Goal: Information Seeking & Learning: Learn about a topic

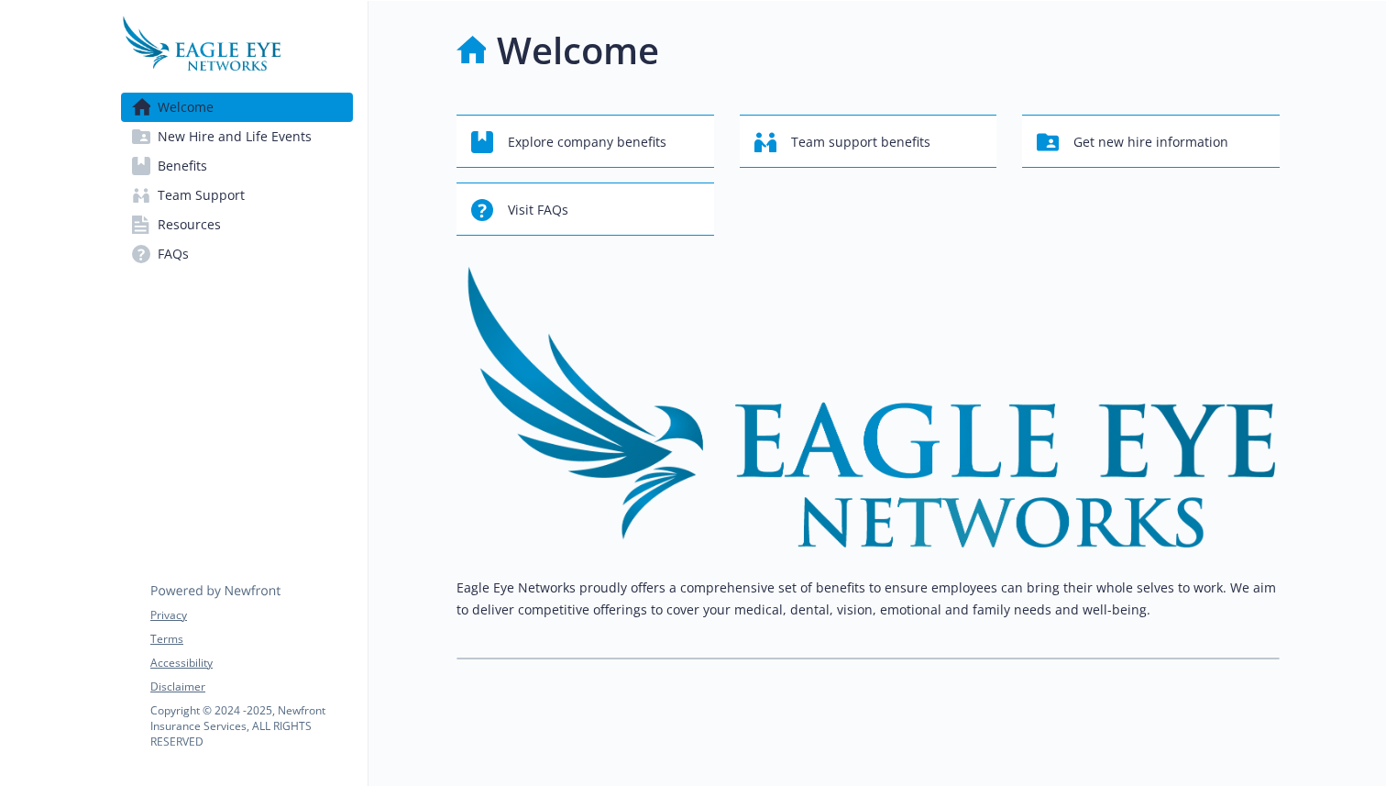
scroll to position [5, 0]
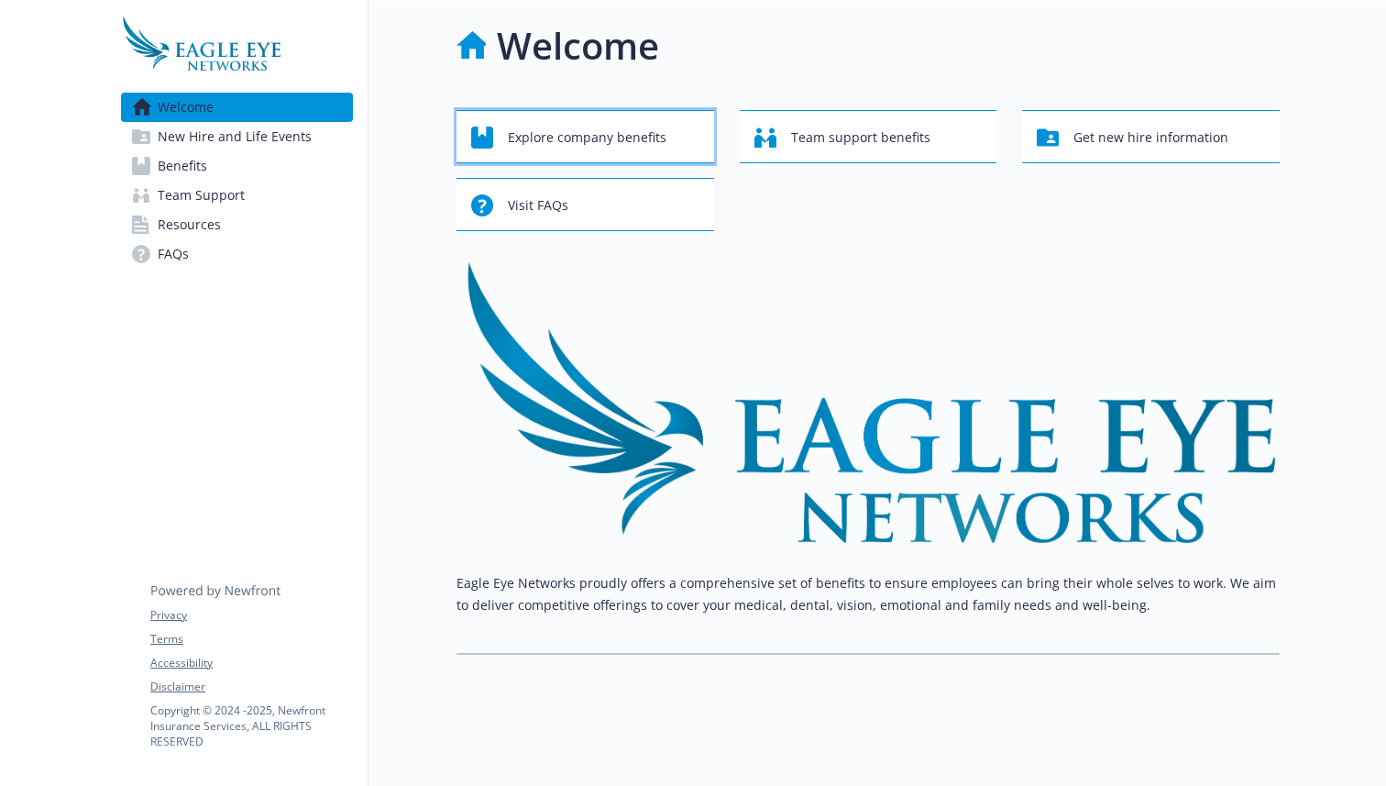
click at [635, 149] on span "Explore company benefits" at bounding box center [587, 137] width 159 height 35
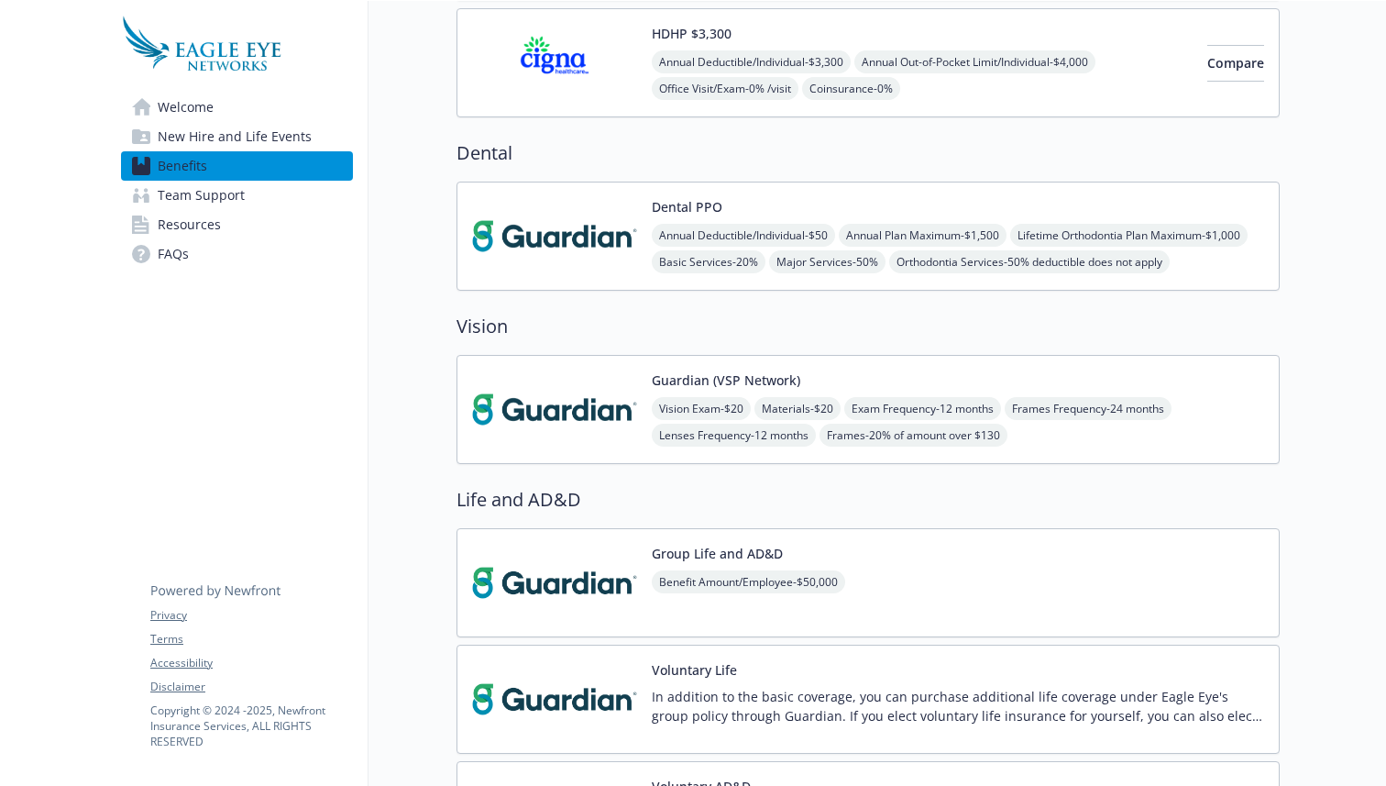
scroll to position [334, 0]
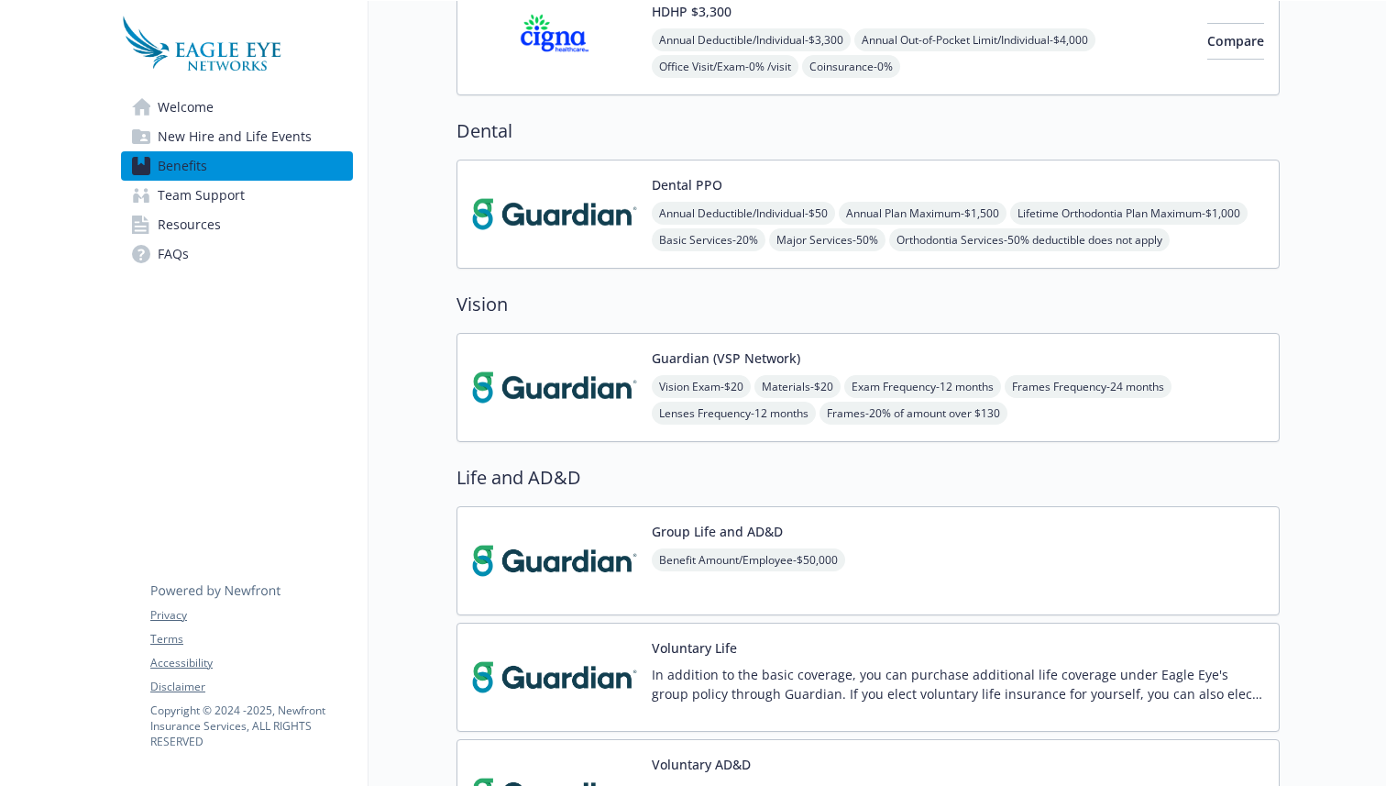
click at [638, 214] on div "Dental PPO Annual Deductible/Individual - $50 Annual Plan Maximum - $1,500 Life…" at bounding box center [868, 214] width 792 height 78
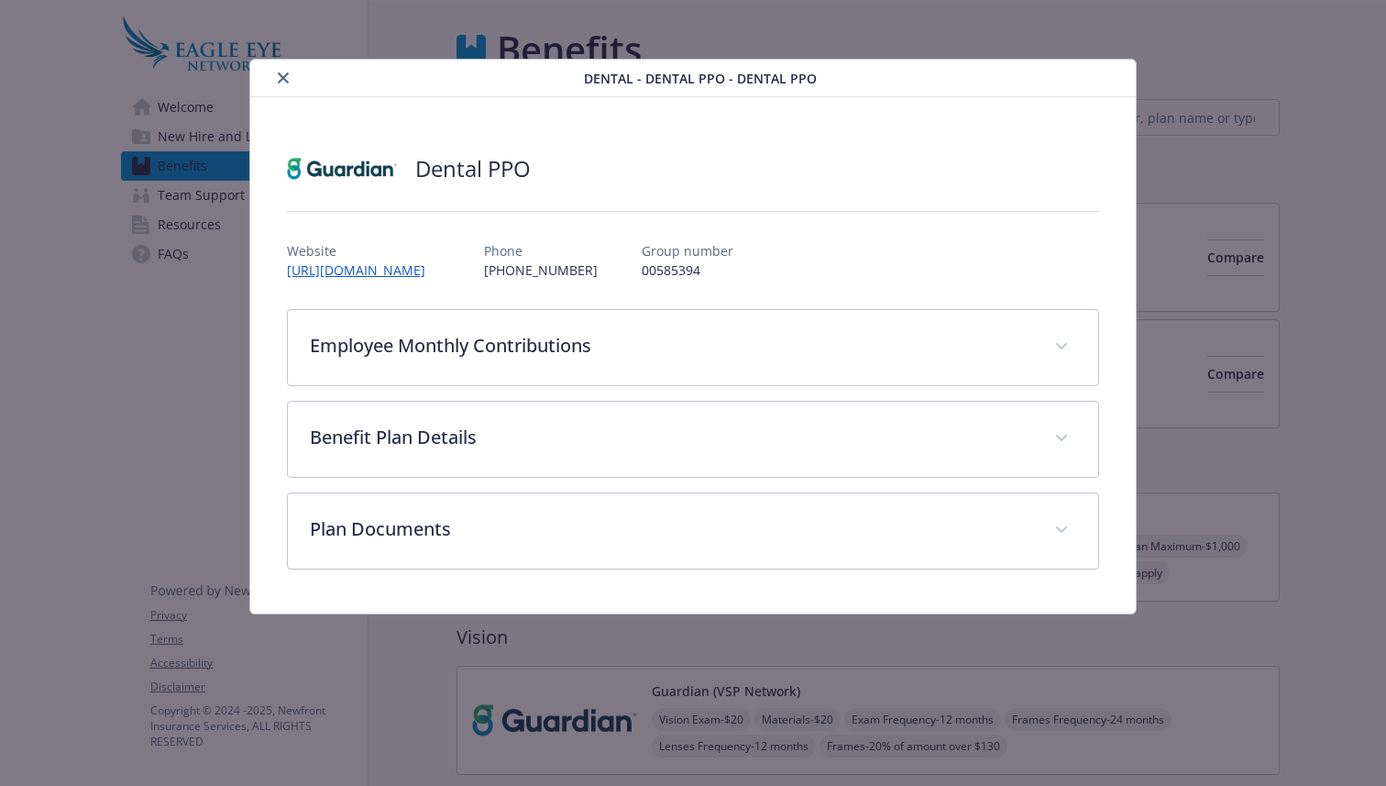
scroll to position [334, 0]
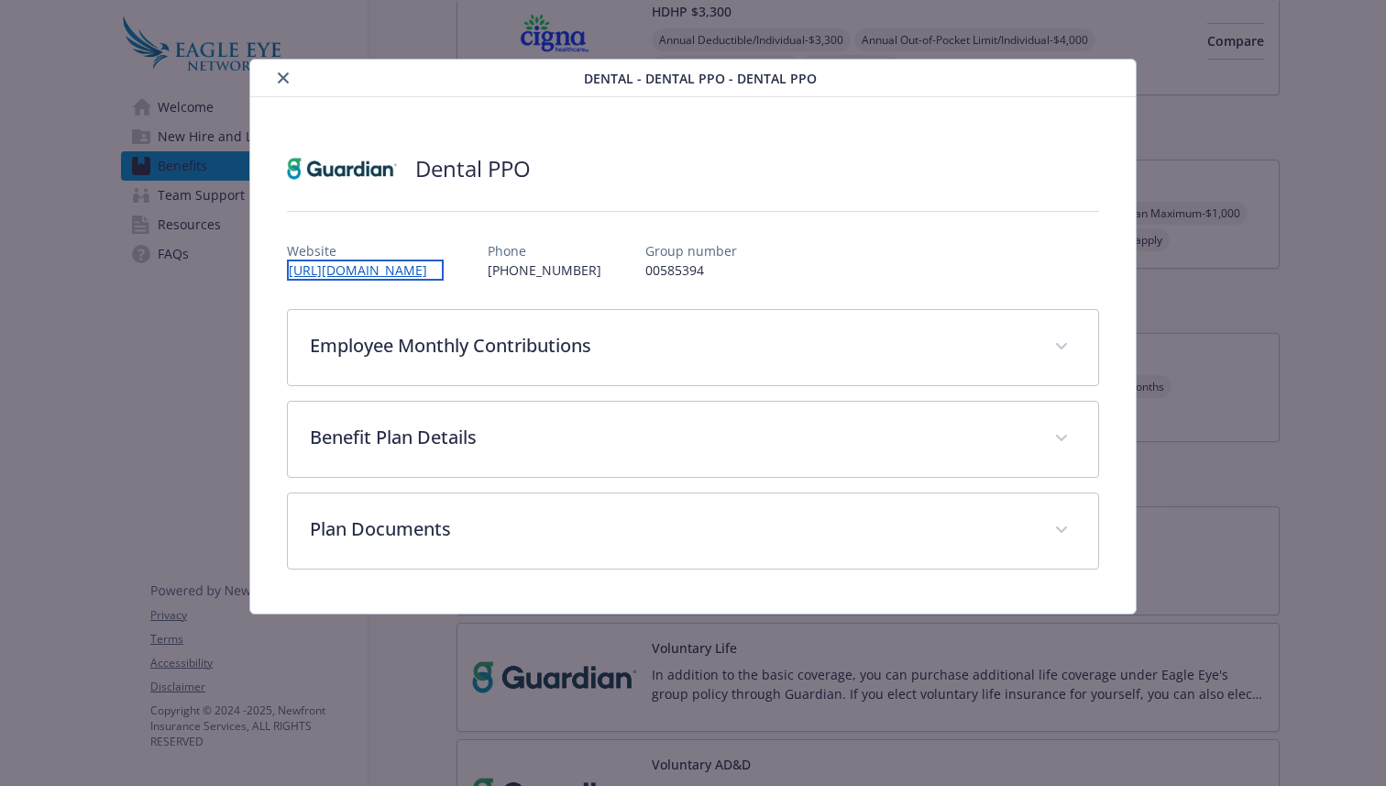
click at [430, 272] on link "[URL][DOMAIN_NAME]" at bounding box center [365, 269] width 157 height 21
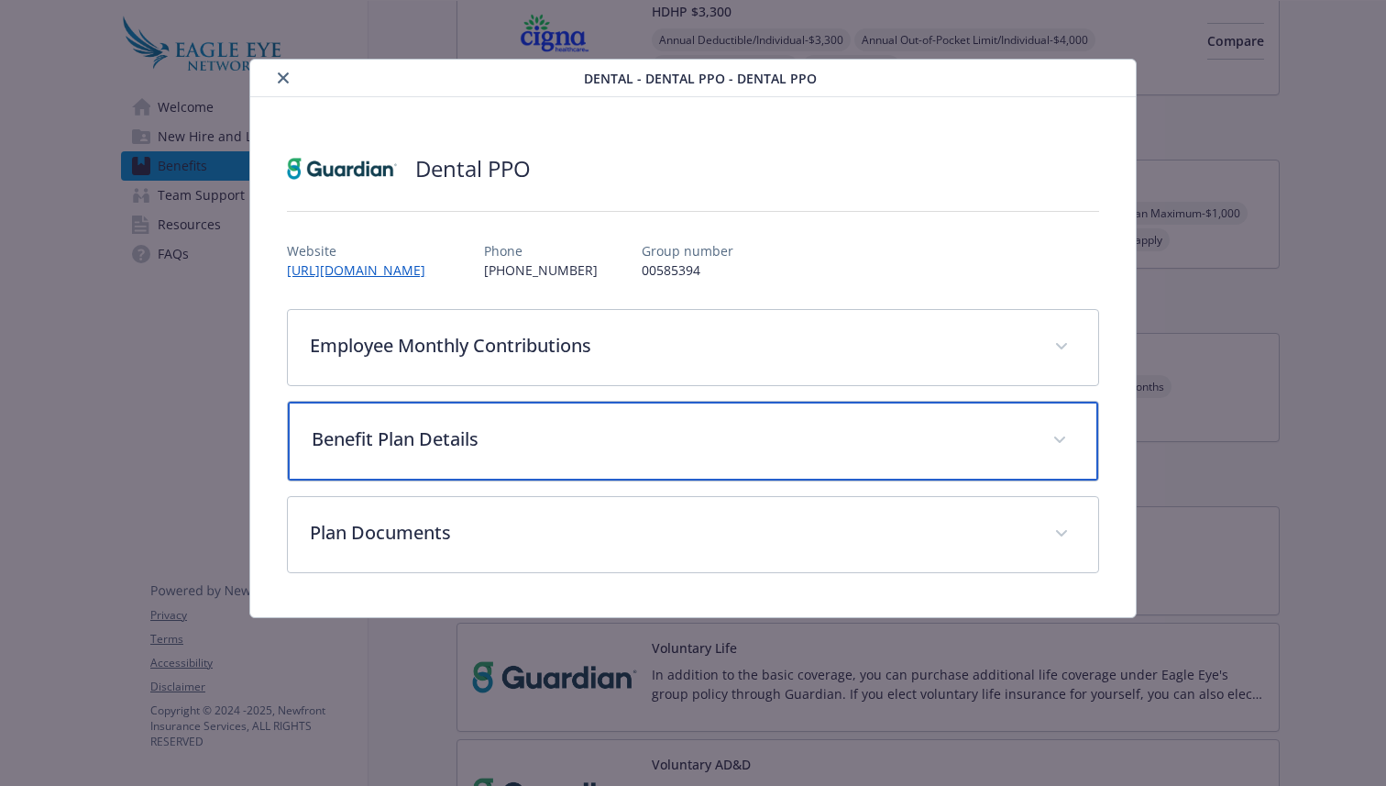
click at [524, 447] on p "Benefit Plan Details" at bounding box center [671, 439] width 719 height 28
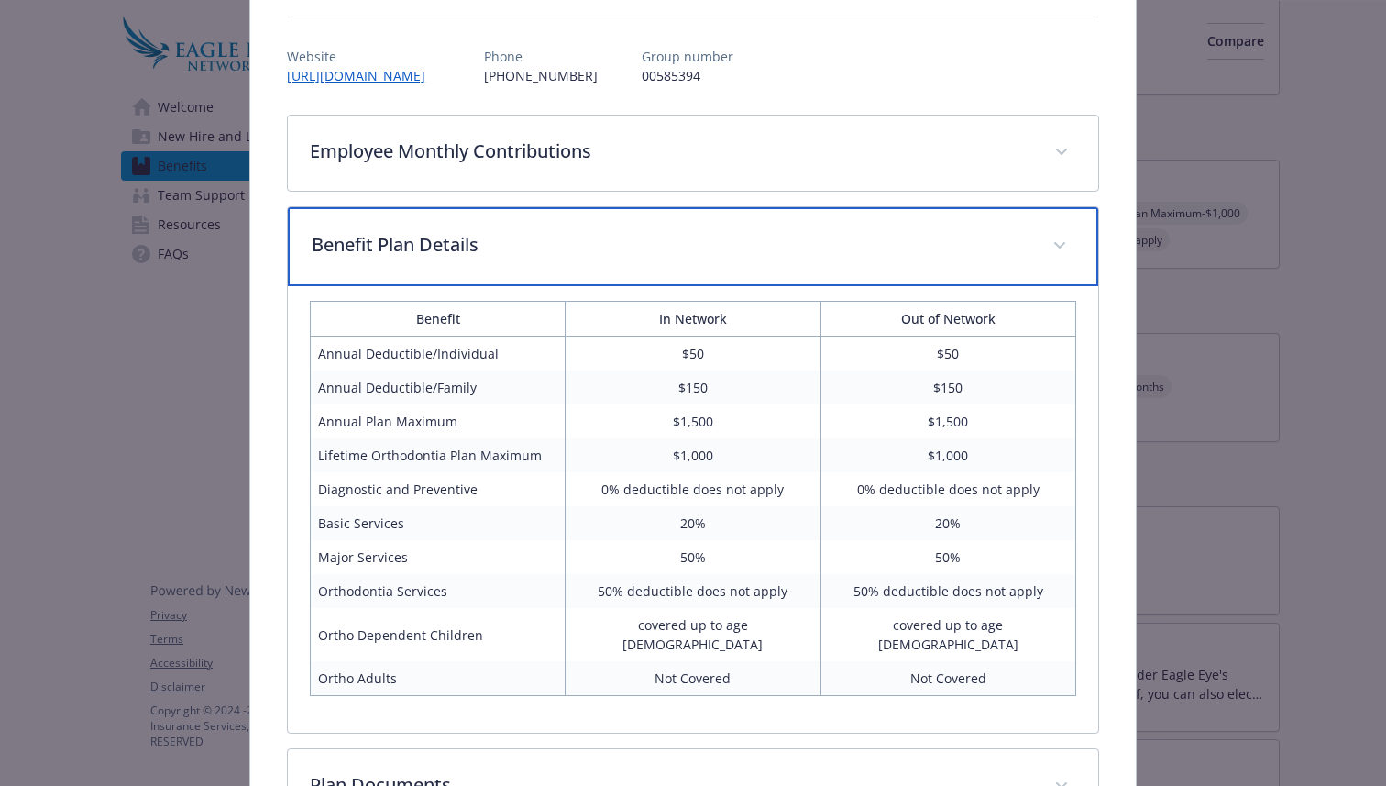
scroll to position [193, 0]
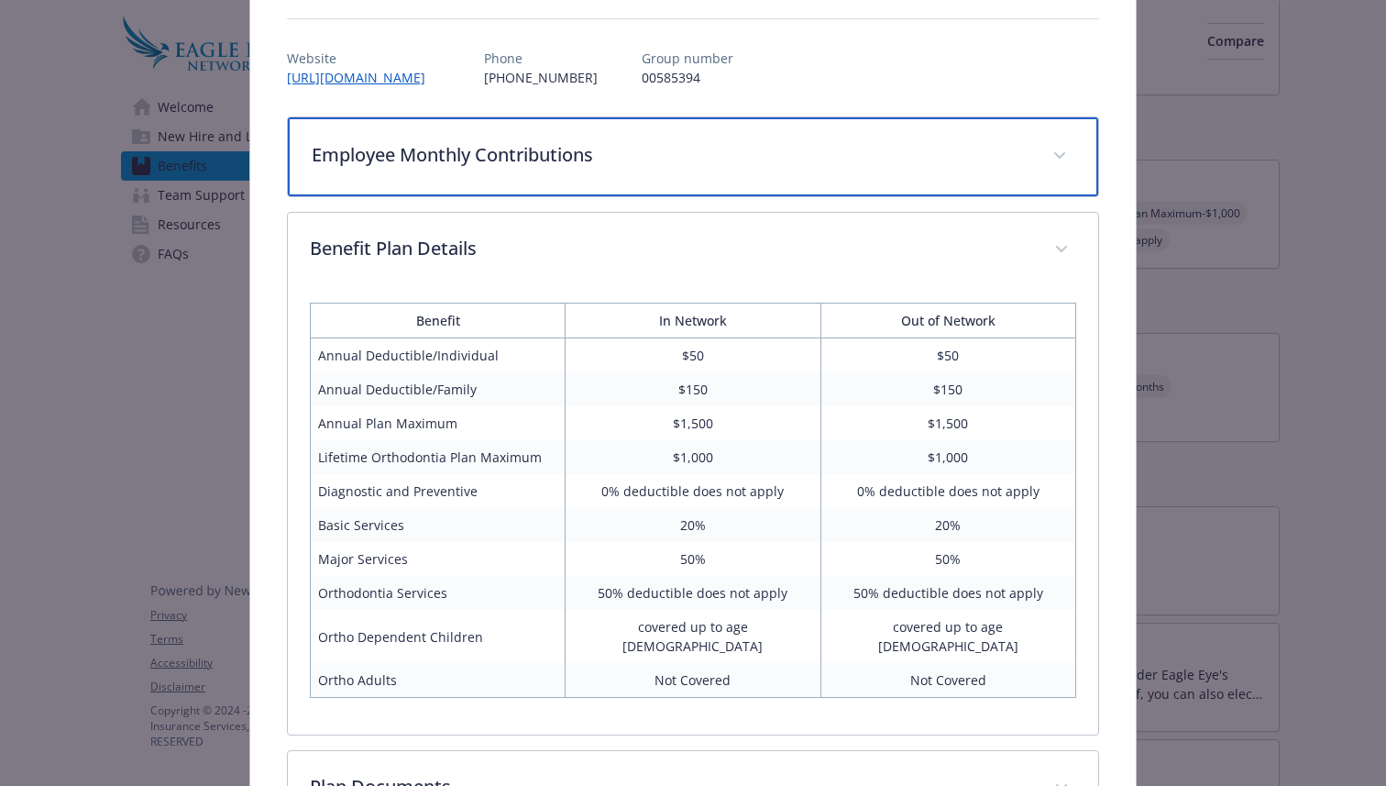
click at [690, 174] on div "Employee Monthly Contributions" at bounding box center [693, 156] width 811 height 79
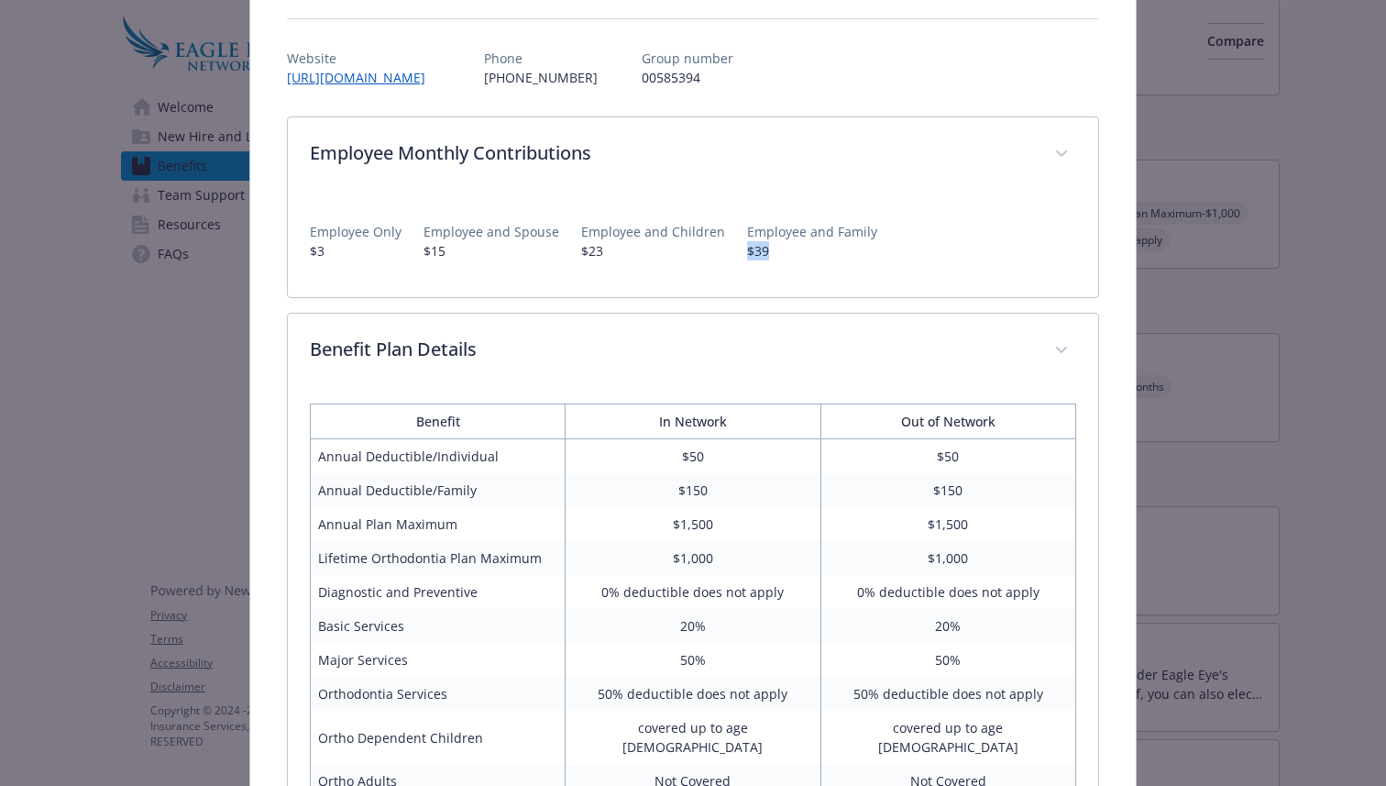
drag, startPoint x: 737, startPoint y: 252, endPoint x: 790, endPoint y: 251, distance: 53.2
click at [790, 251] on p "$39" at bounding box center [812, 250] width 130 height 19
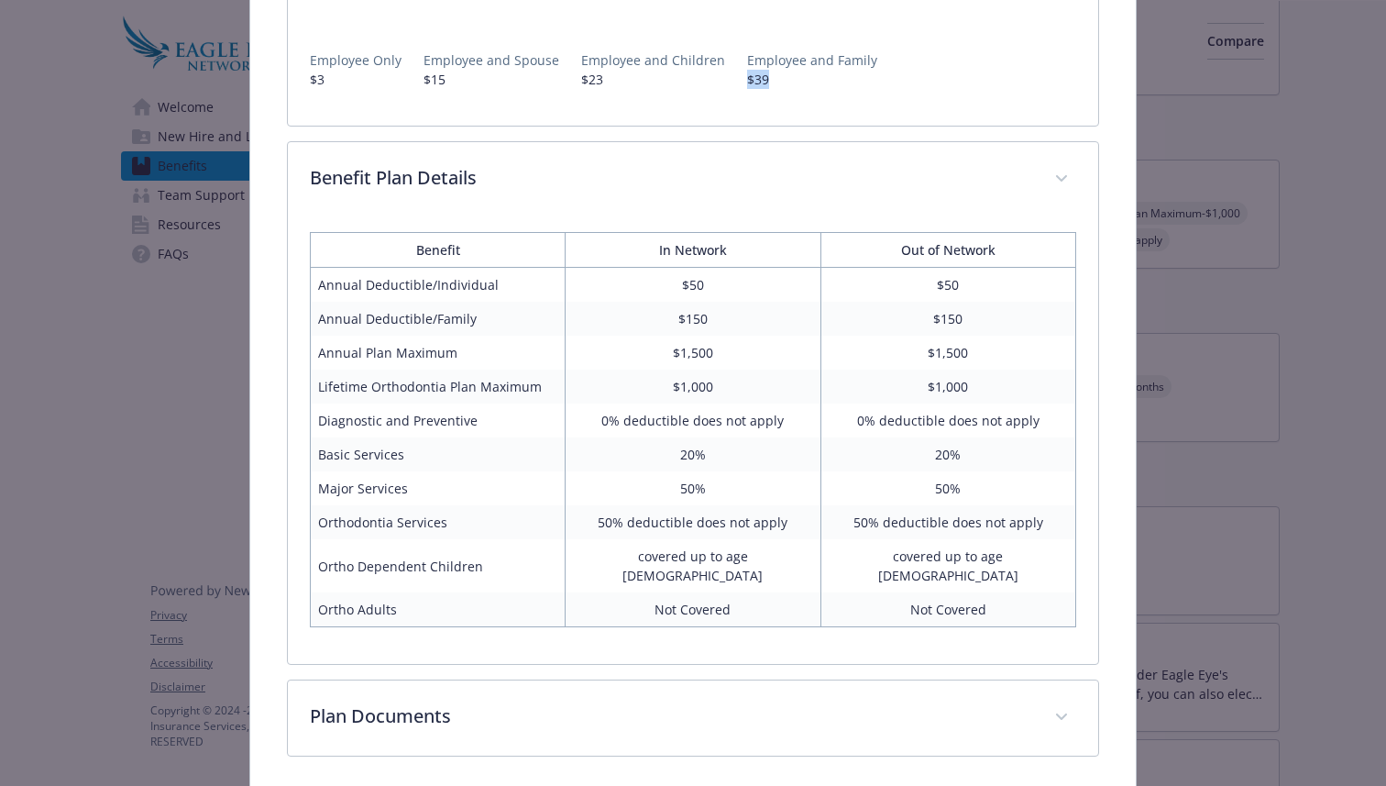
scroll to position [370, 0]
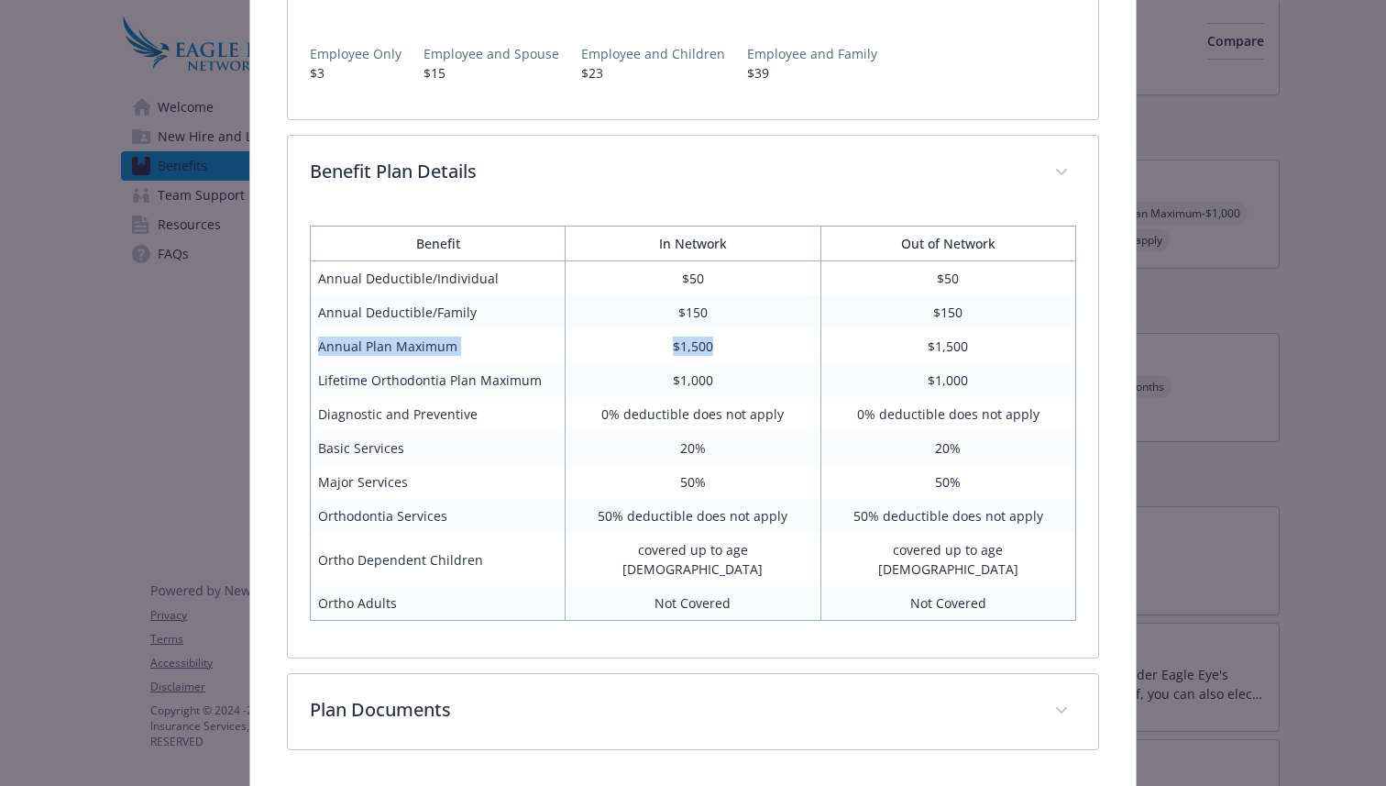
drag, startPoint x: 330, startPoint y: 348, endPoint x: 805, endPoint y: 346, distance: 475.0
click at [805, 346] on tr "Annual Plan Maximum $1,500 $1,500" at bounding box center [694, 346] width 766 height 34
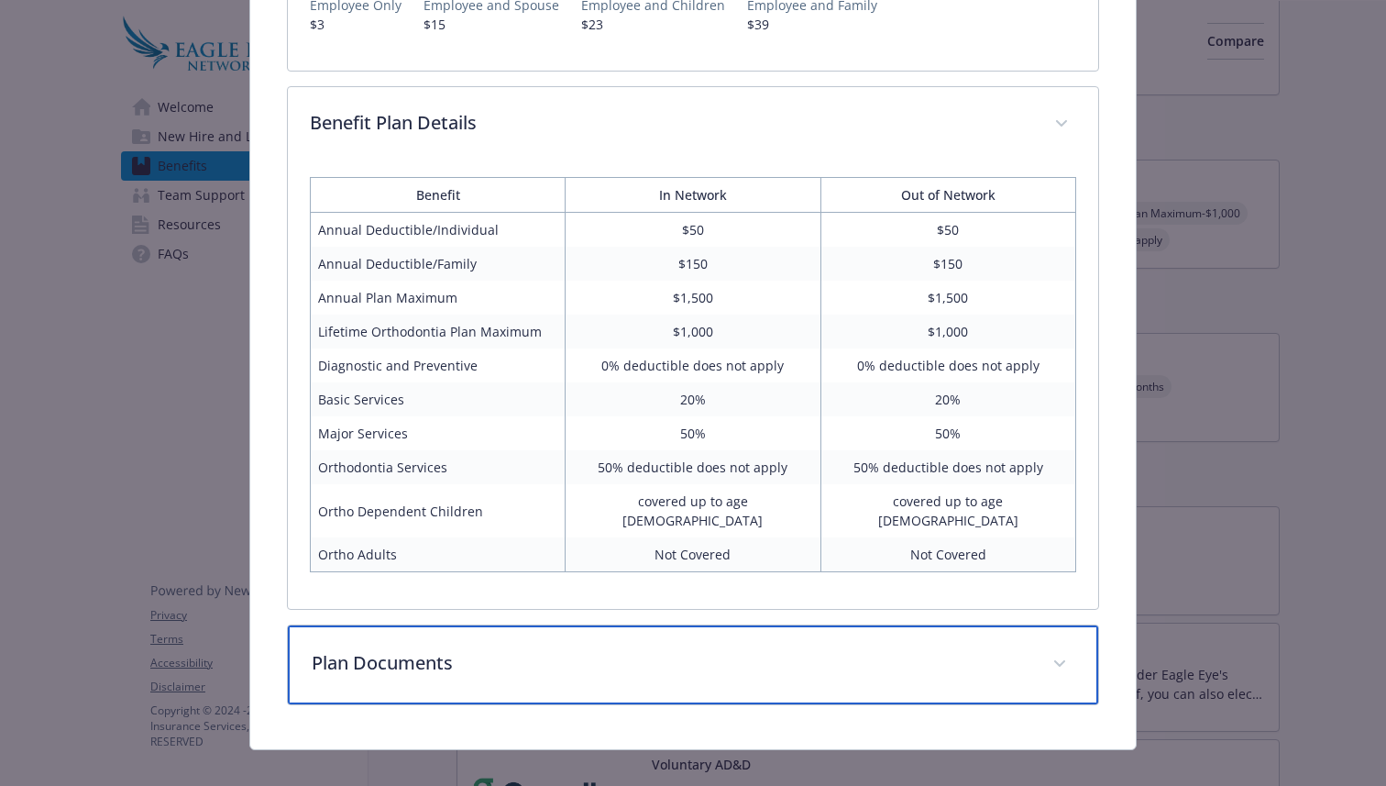
click at [642, 649] on p "Plan Documents" at bounding box center [671, 663] width 719 height 28
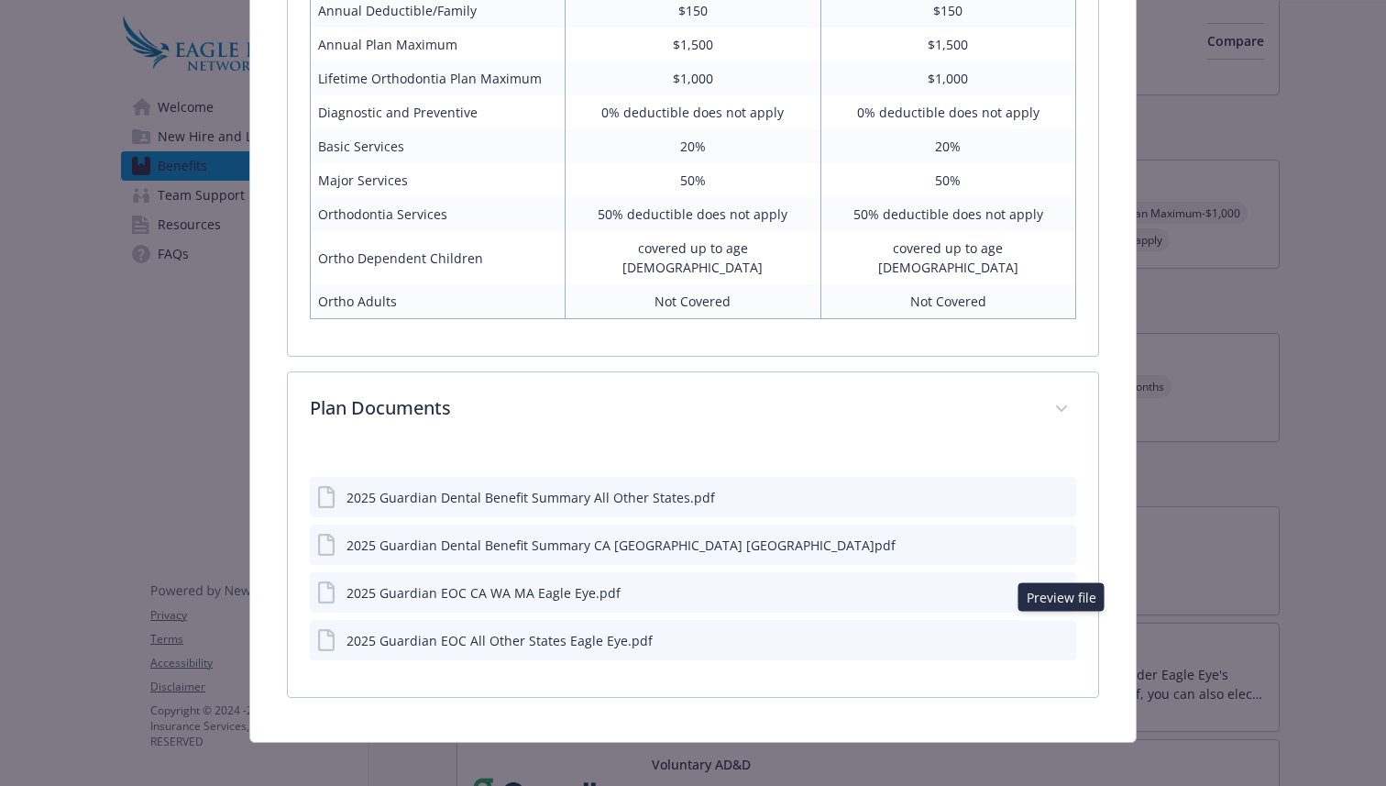
scroll to position [668, 0]
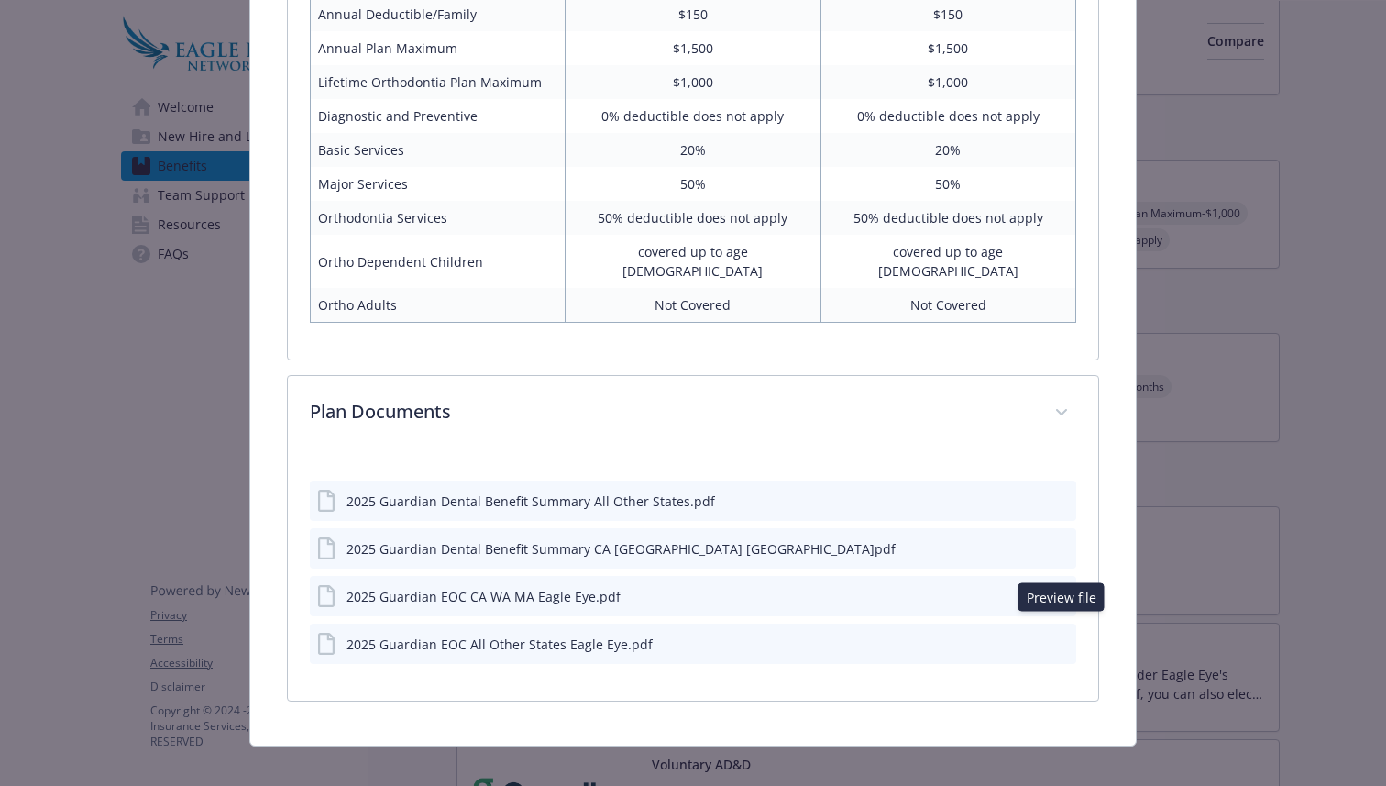
click at [1058, 636] on icon "preview file" at bounding box center [1059, 642] width 17 height 13
click at [1063, 493] on icon "preview file" at bounding box center [1059, 499] width 17 height 13
